Goal: Find specific page/section: Find specific page/section

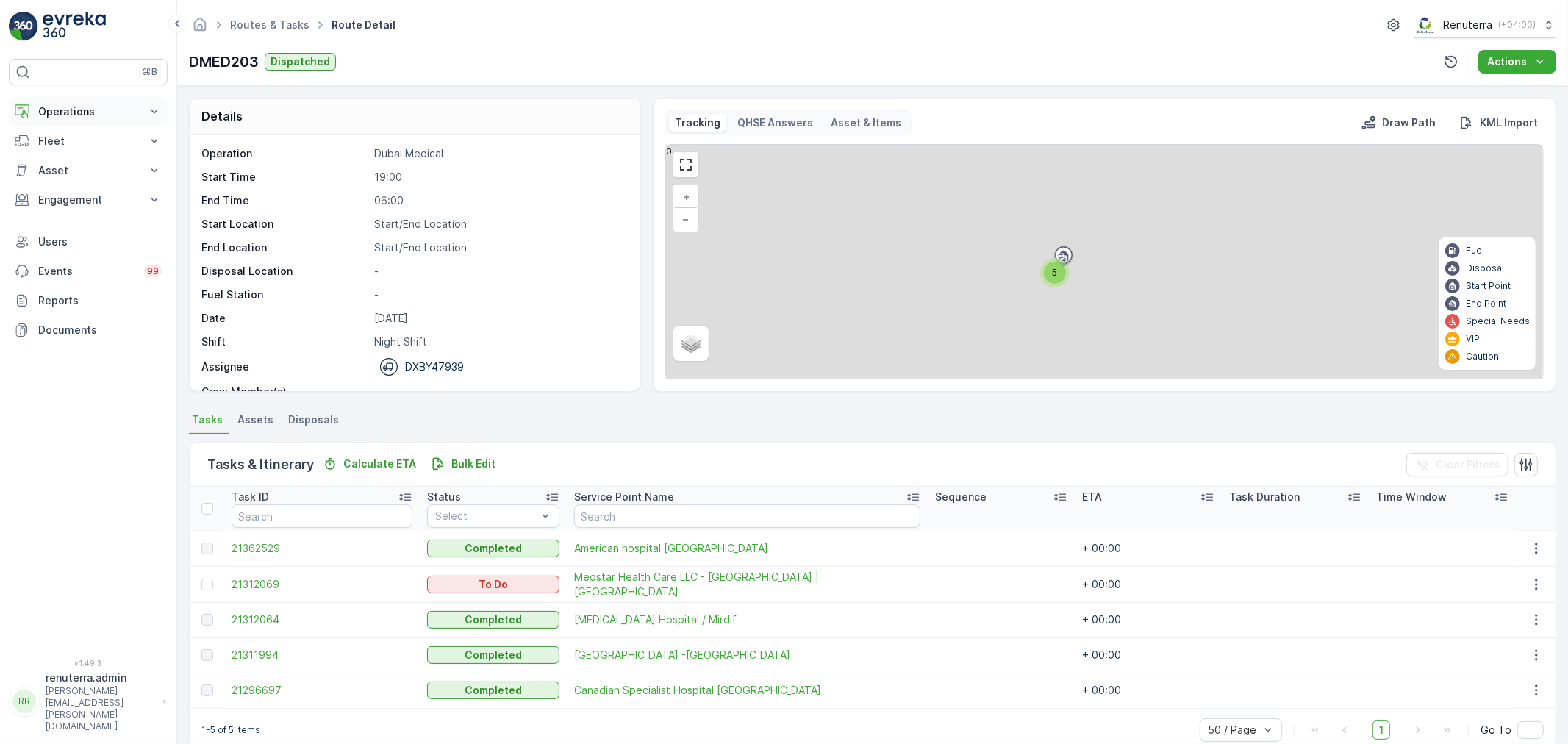
drag, startPoint x: 78, startPoint y: 111, endPoint x: 47, endPoint y: 180, distance: 75.6
click at [78, 114] on p "Operations" at bounding box center [87, 111] width 100 height 15
click at [48, 172] on p "Routes & Tasks" at bounding box center [75, 177] width 75 height 15
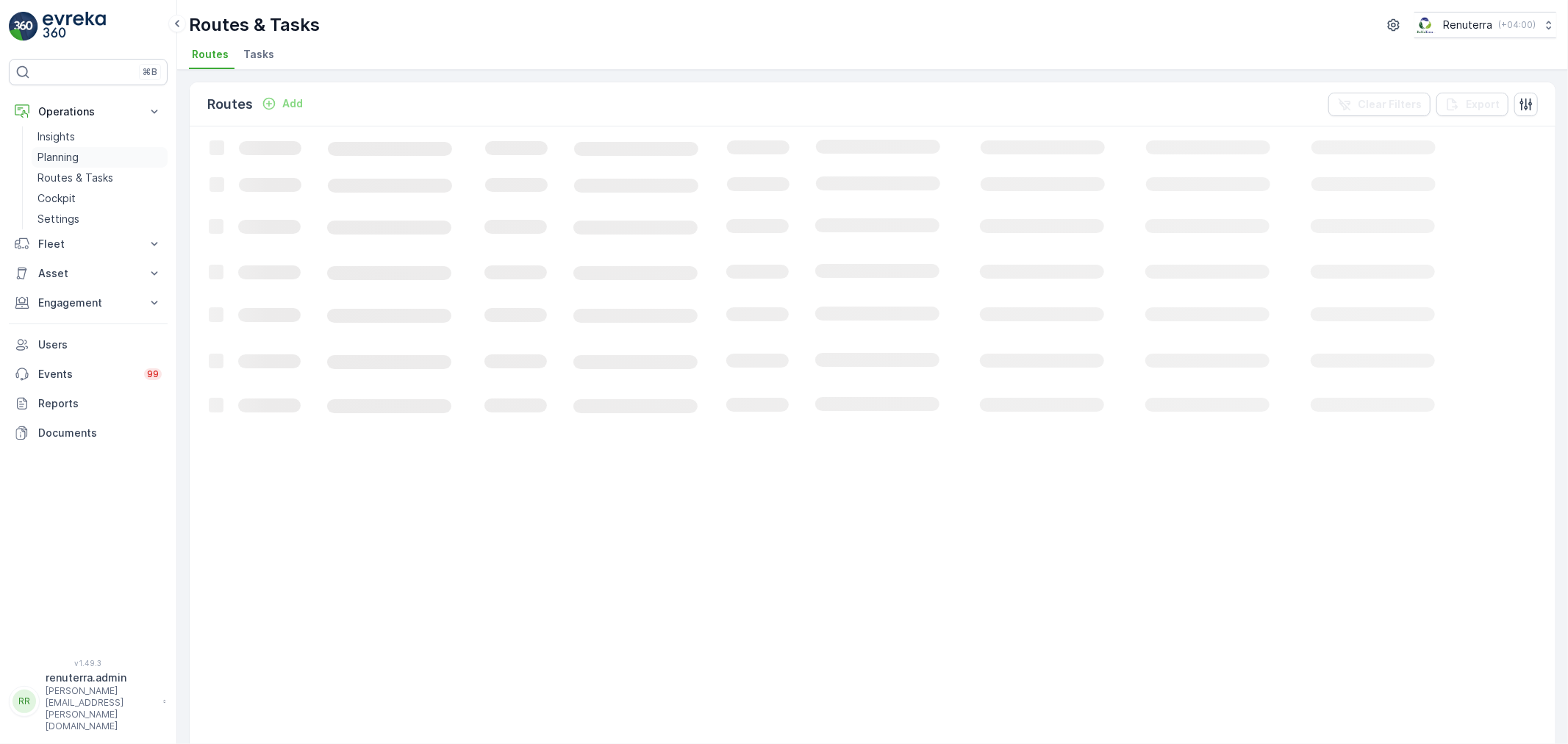
click at [53, 158] on p "Planning" at bounding box center [58, 157] width 42 height 15
click at [362, 56] on span "Service Points" at bounding box center [376, 54] width 75 height 15
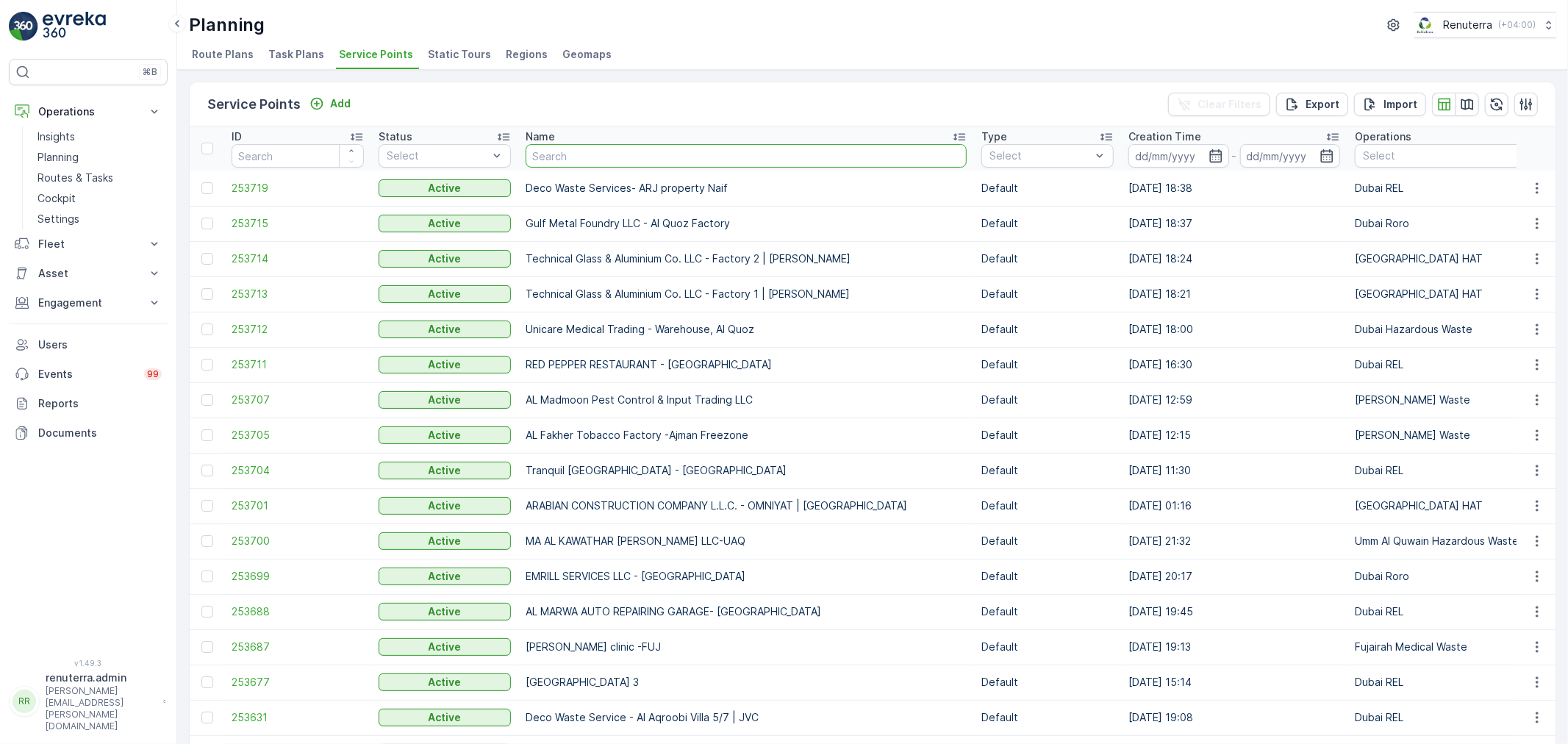
click at [578, 148] on input "text" at bounding box center [746, 156] width 441 height 23
paste input "MUSABBEH [PERSON_NAME] (Al Fattan Properties LLC)"
type input "MUSABBEH [PERSON_NAME] (Al Fattan Properties LLC)"
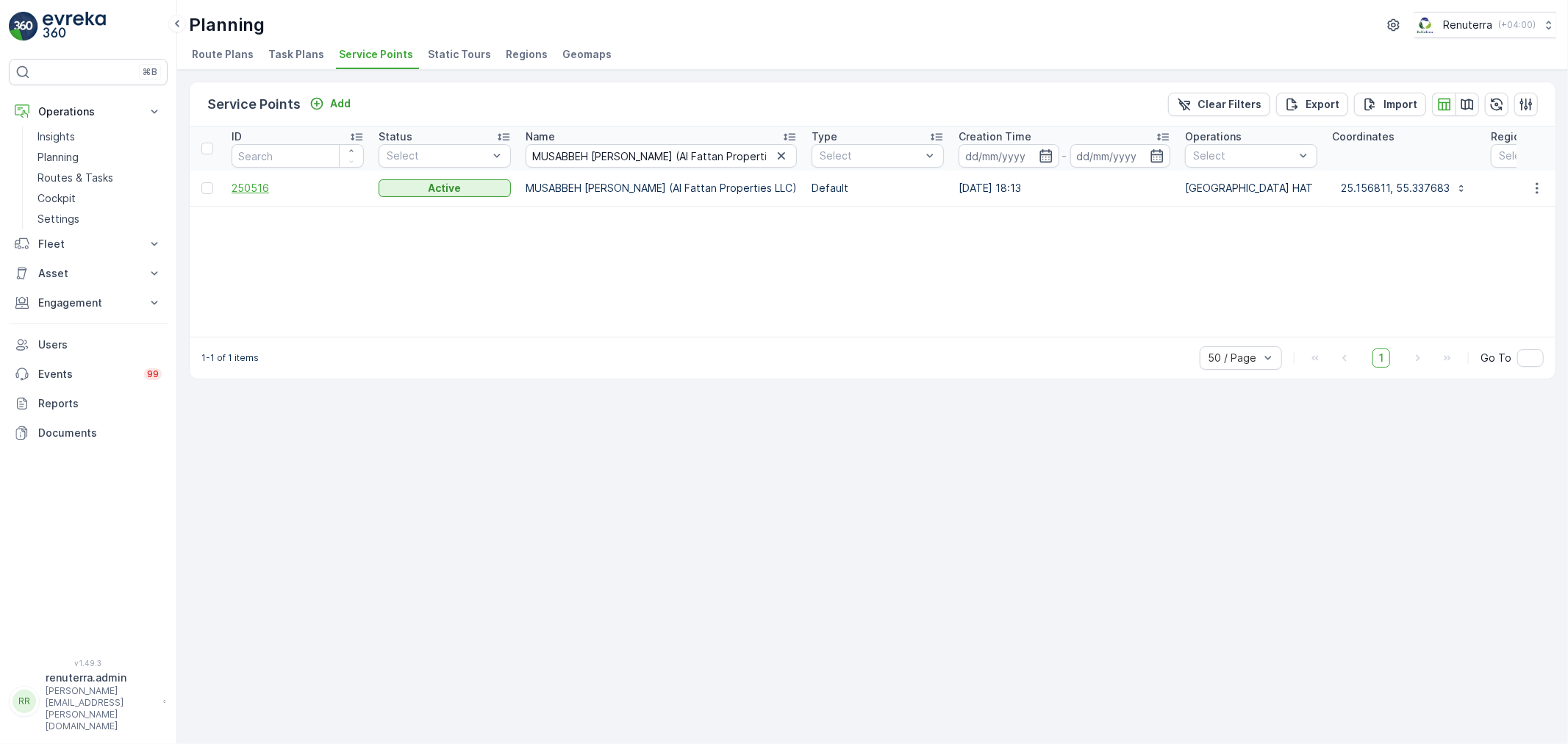
click at [246, 188] on span "250516" at bounding box center [297, 188] width 133 height 15
